Goal: Complete application form

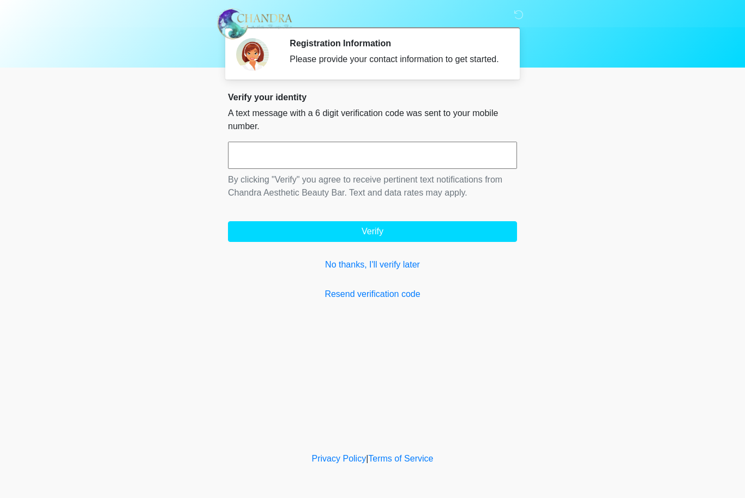
scroll to position [1, 0]
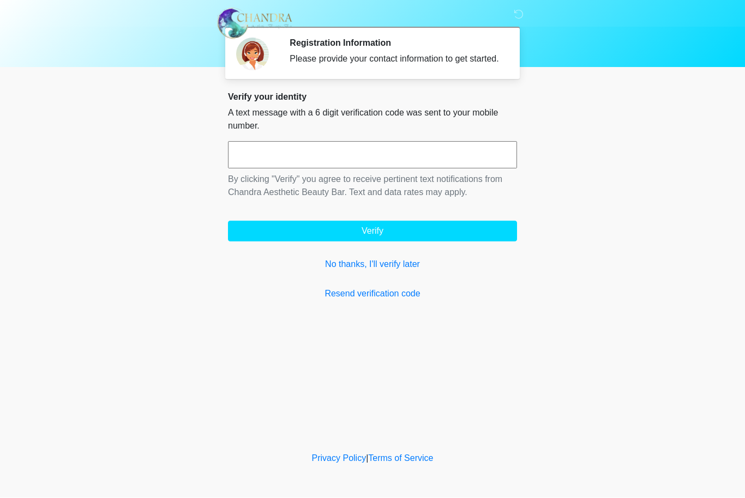
click at [339, 158] on input "text" at bounding box center [372, 155] width 289 height 27
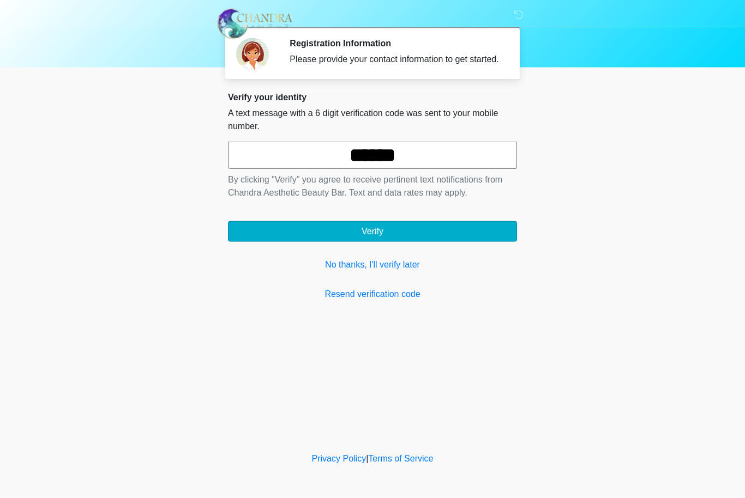
type input "******"
click at [399, 241] on button "Verify" at bounding box center [372, 231] width 289 height 21
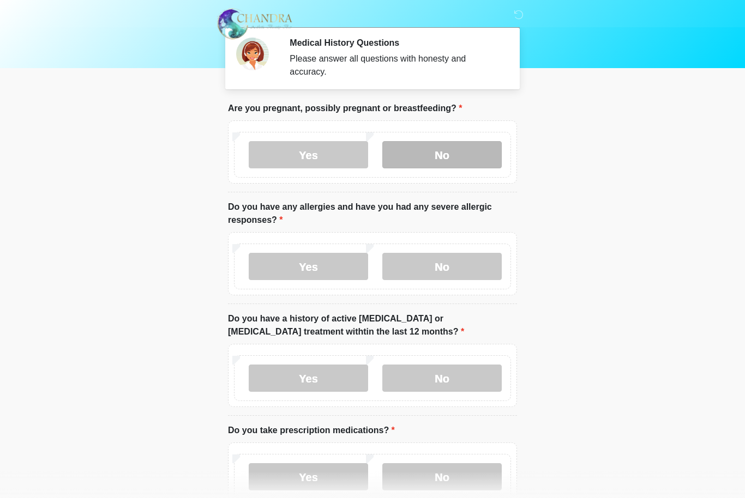
click at [456, 153] on label "No" at bounding box center [441, 154] width 119 height 27
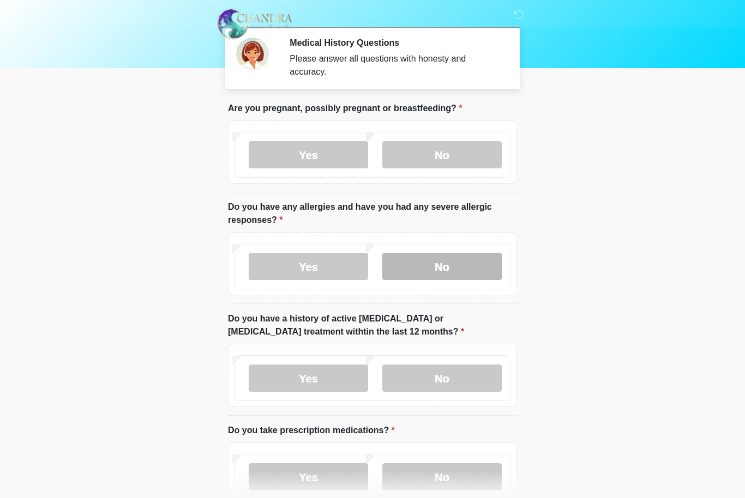
click at [461, 265] on label "No" at bounding box center [441, 266] width 119 height 27
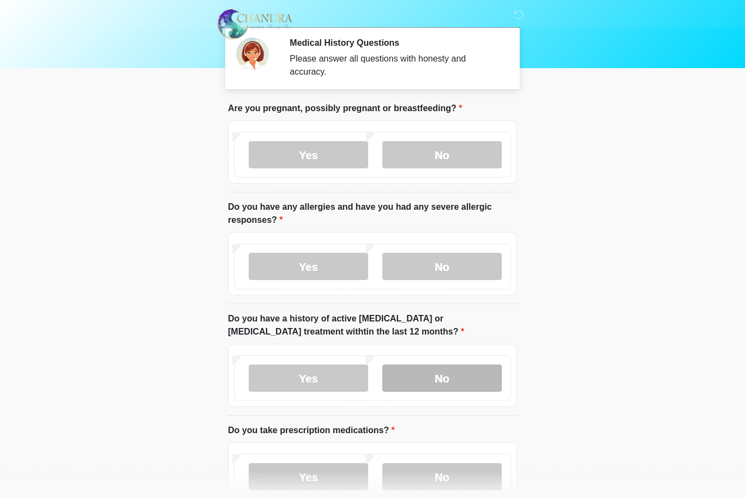
click at [455, 376] on label "No" at bounding box center [441, 378] width 119 height 27
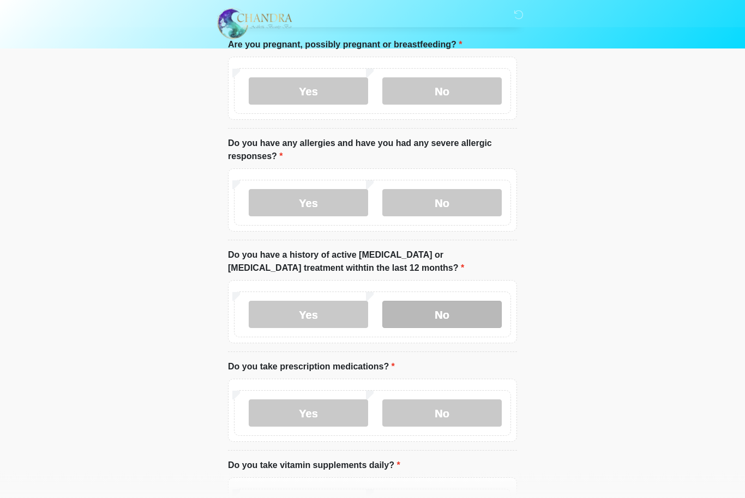
scroll to position [86, 0]
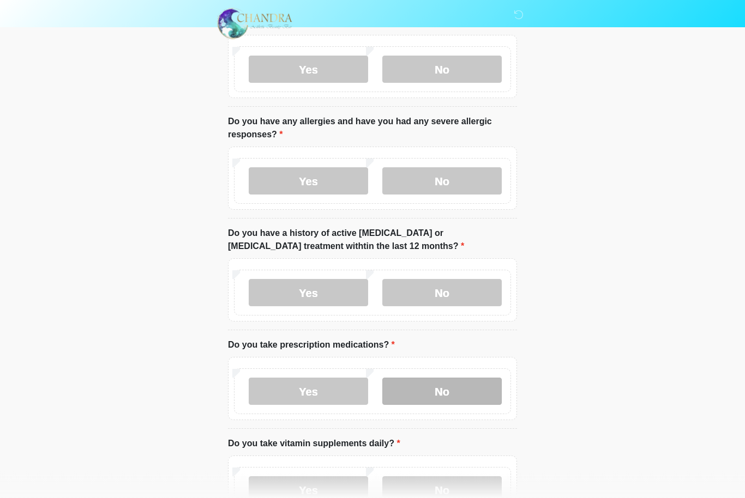
click at [454, 389] on label "No" at bounding box center [441, 391] width 119 height 27
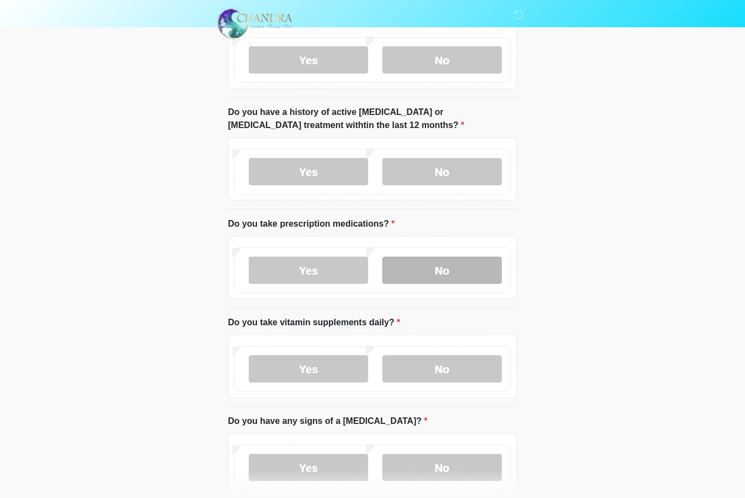
scroll to position [210, 0]
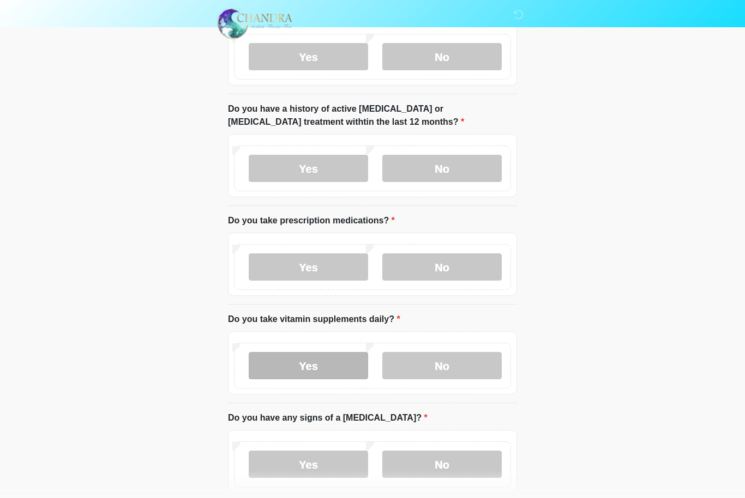
click at [310, 363] on label "Yes" at bounding box center [308, 366] width 119 height 27
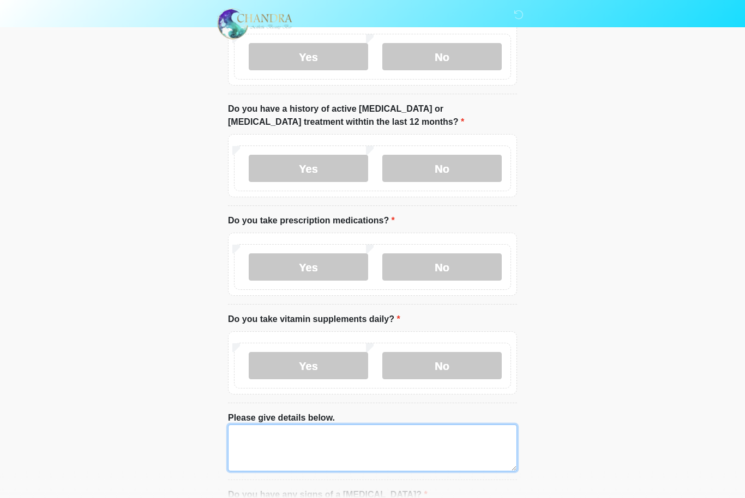
click at [246, 434] on textarea "Please give details below." at bounding box center [372, 448] width 289 height 47
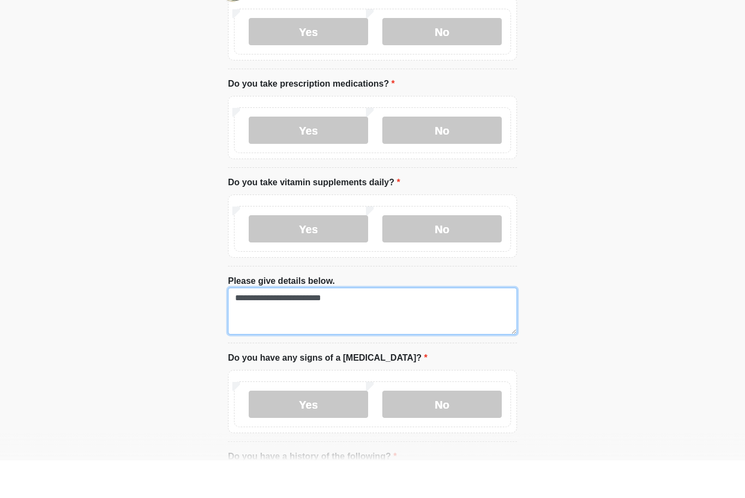
scroll to position [311, 0]
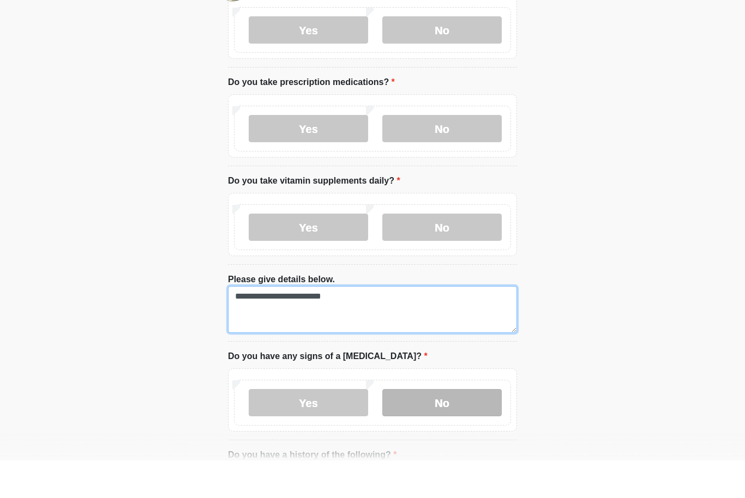
type textarea "**********"
click at [432, 427] on label "No" at bounding box center [441, 440] width 119 height 27
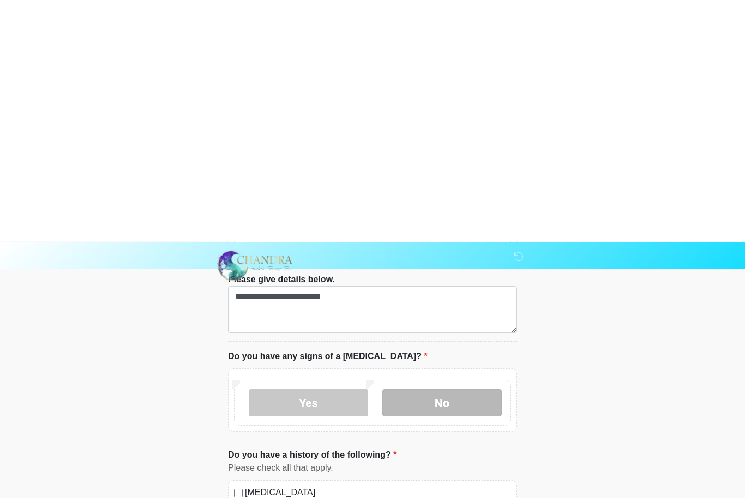
scroll to position [591, 0]
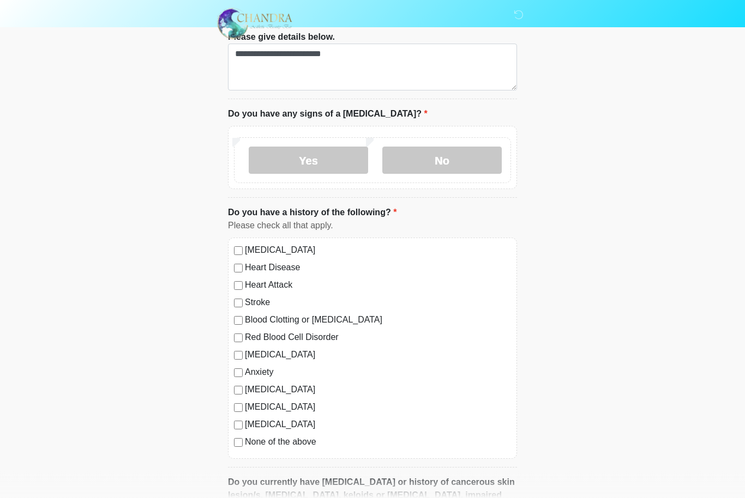
click at [238, 419] on div "Diabetes" at bounding box center [372, 425] width 277 height 13
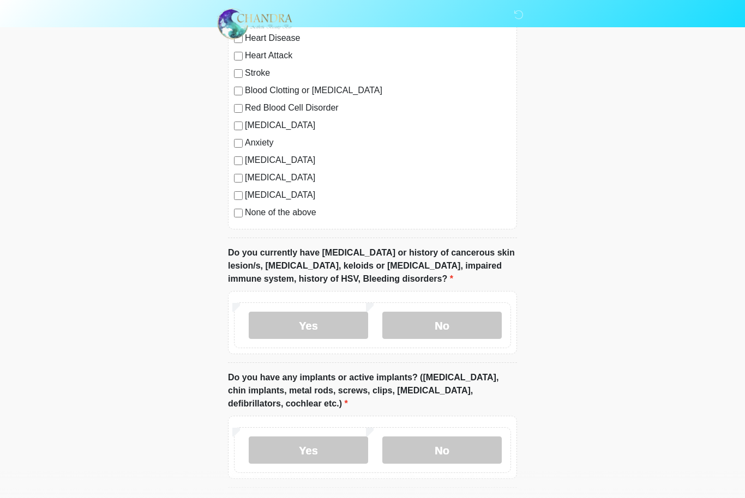
scroll to position [828, 0]
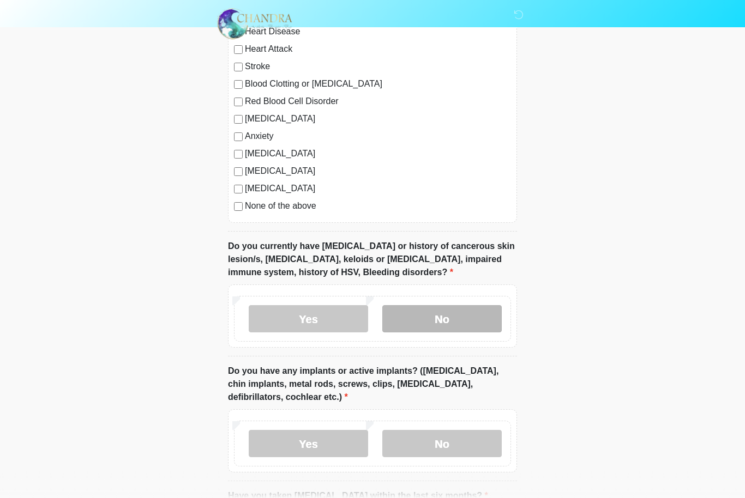
click at [452, 312] on label "No" at bounding box center [441, 318] width 119 height 27
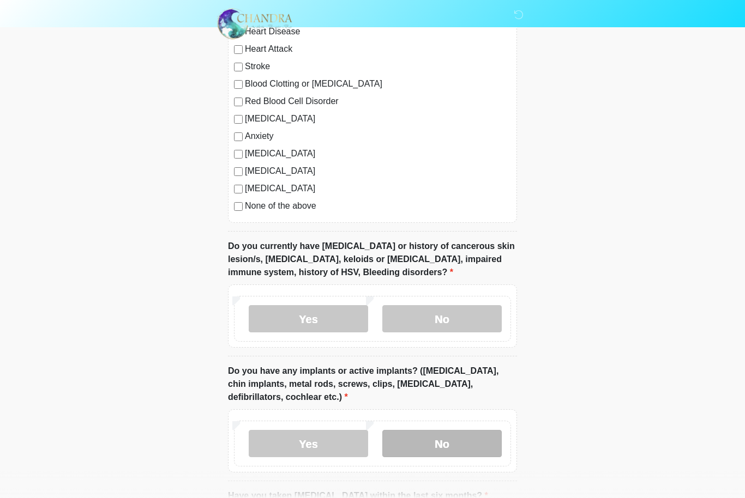
click at [439, 442] on label "No" at bounding box center [441, 443] width 119 height 27
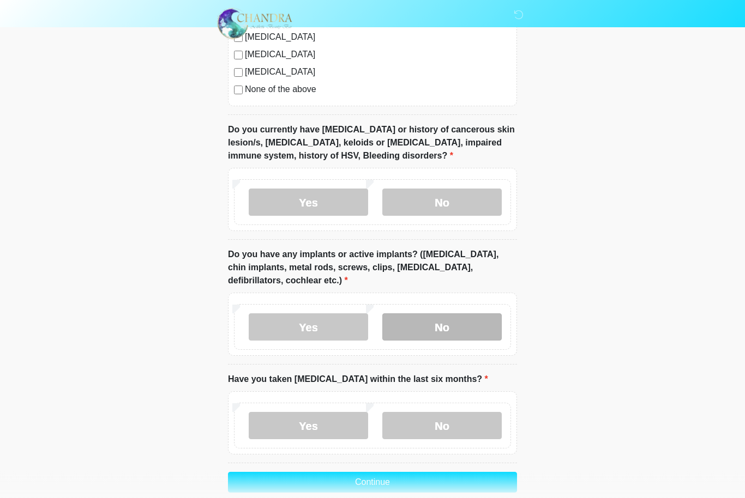
scroll to position [959, 0]
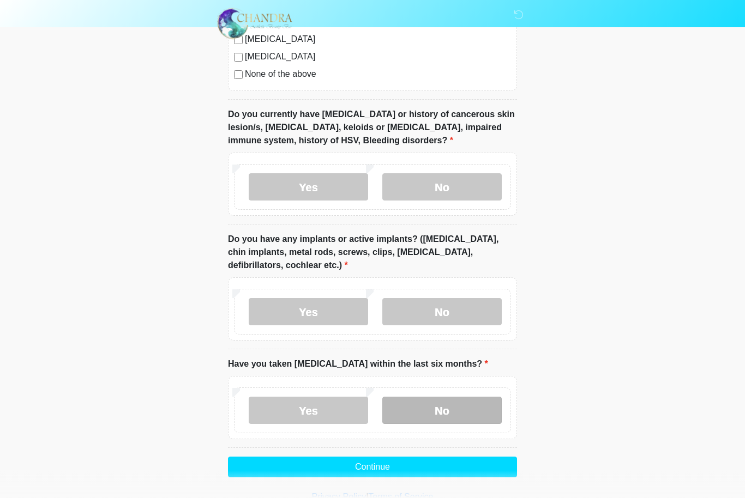
click at [450, 402] on label "No" at bounding box center [441, 410] width 119 height 27
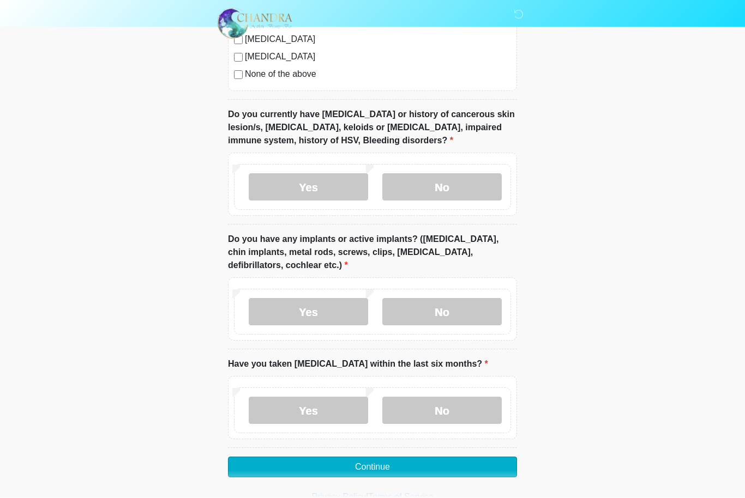
click at [446, 464] on button "Continue" at bounding box center [372, 467] width 289 height 21
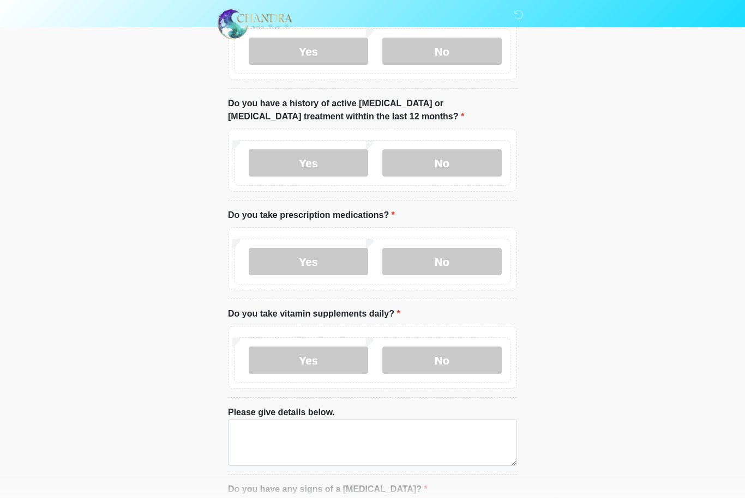
scroll to position [0, 0]
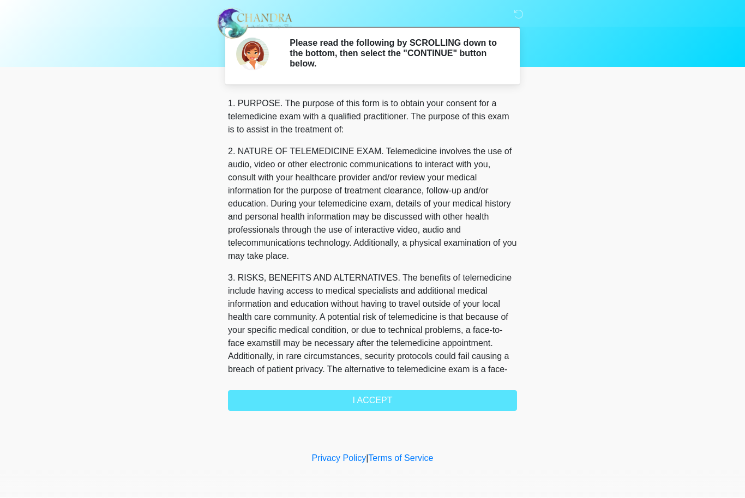
click at [393, 395] on div "1. PURPOSE. The purpose of this form is to obtain your consent for a telemedici…" at bounding box center [372, 255] width 289 height 314
click at [355, 398] on div "1. PURPOSE. The purpose of this form is to obtain your consent for a telemedici…" at bounding box center [372, 255] width 289 height 314
click at [377, 396] on div "1. PURPOSE. The purpose of this form is to obtain your consent for a telemedici…" at bounding box center [372, 255] width 289 height 314
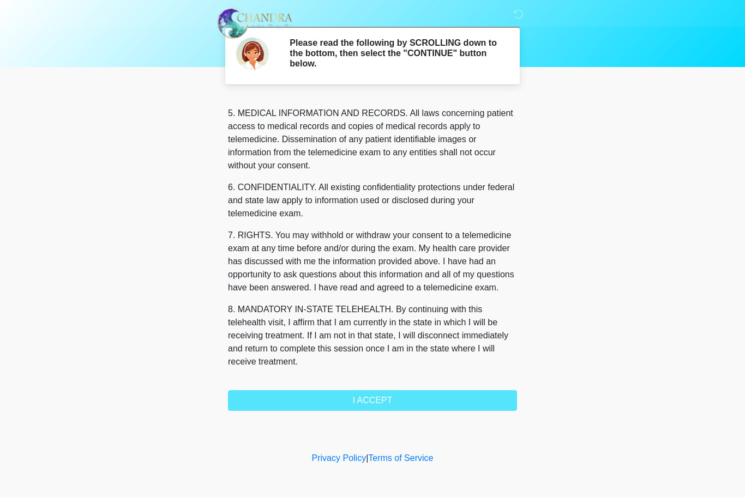
scroll to position [378, 0]
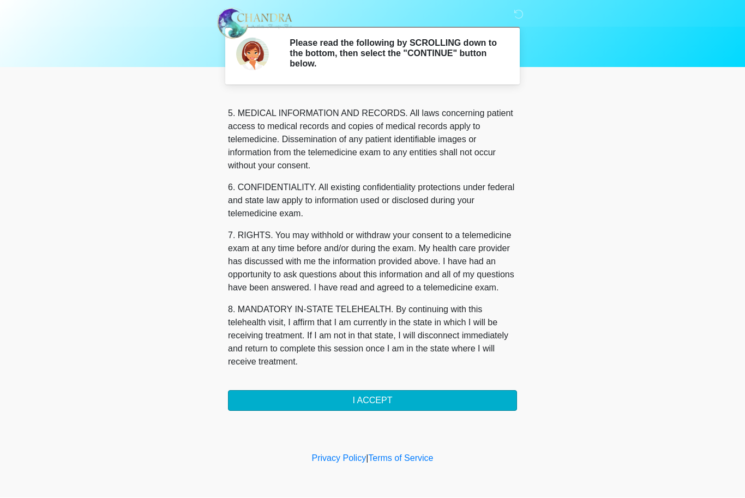
click at [320, 400] on button "I ACCEPT" at bounding box center [372, 401] width 289 height 21
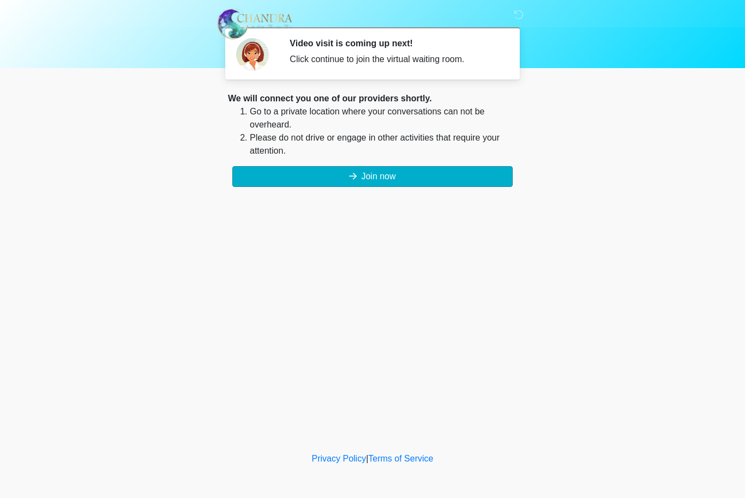
click at [405, 179] on button "Join now" at bounding box center [372, 176] width 280 height 21
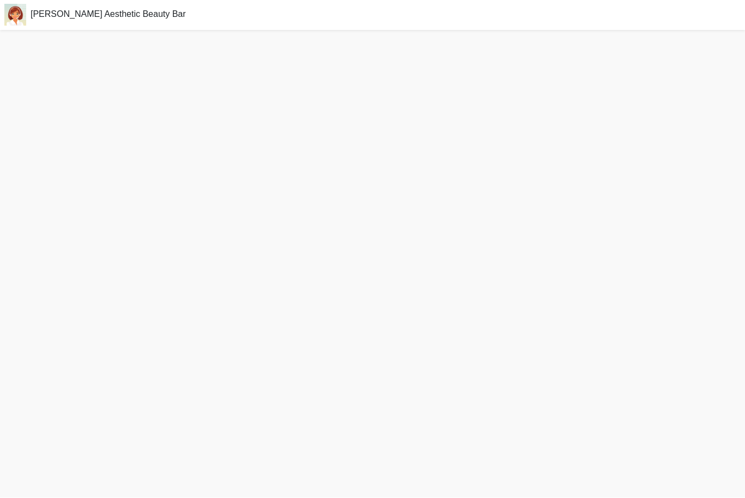
scroll to position [1, 0]
click at [179, 18] on div "[PERSON_NAME] Aesthetic Beauty Bar" at bounding box center [372, 14] width 745 height 31
